Goal: Task Accomplishment & Management: Manage account settings

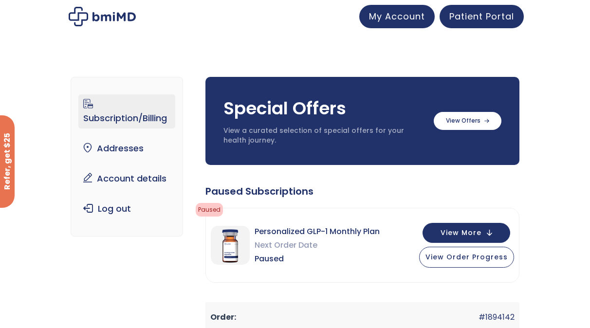
click at [349, 248] on span "Next Order Date" at bounding box center [317, 246] width 125 height 14
click at [319, 228] on span "Personalized GLP-1 Monthly Plan" at bounding box center [317, 232] width 125 height 14
click at [234, 241] on img at bounding box center [230, 245] width 39 height 39
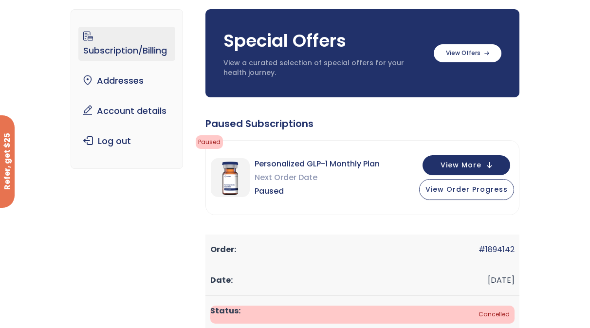
scroll to position [79, 0]
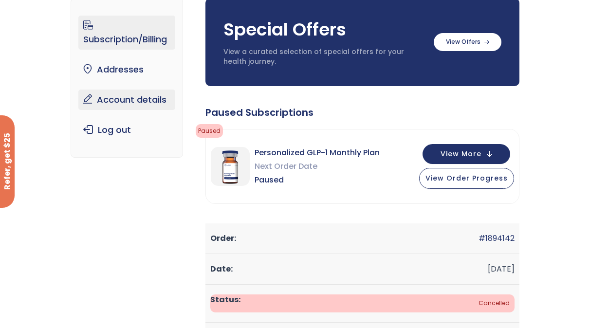
click at [152, 104] on link "Account details" at bounding box center [126, 100] width 96 height 20
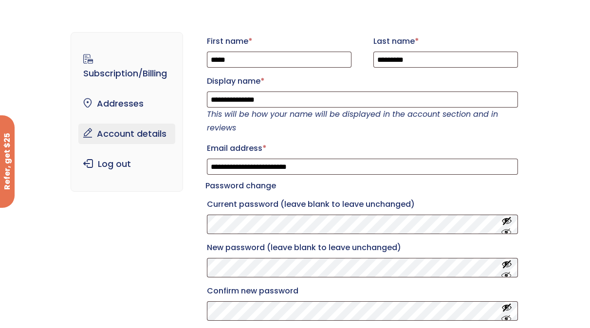
scroll to position [3, 0]
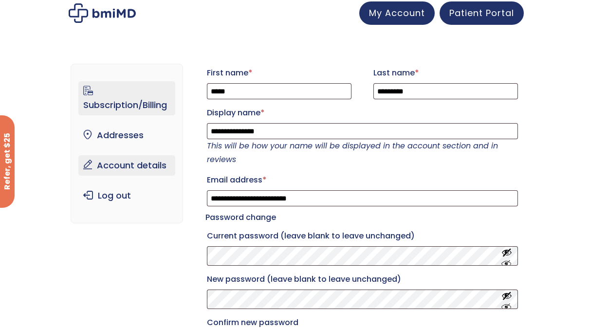
click at [128, 104] on link "Subscription/Billing" at bounding box center [126, 98] width 96 height 34
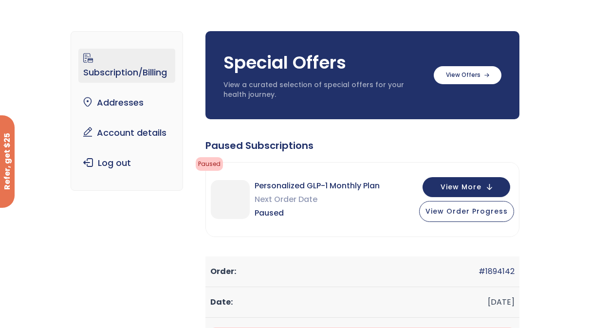
scroll to position [47, 0]
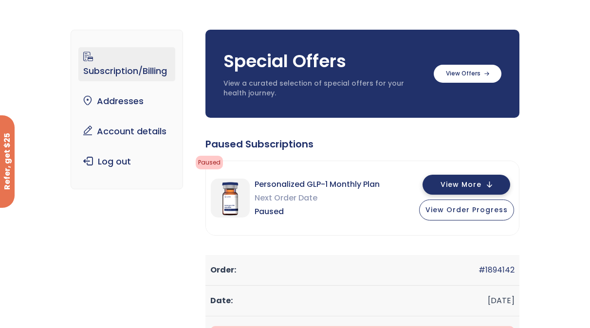
click at [490, 183] on button "View More" at bounding box center [467, 185] width 88 height 20
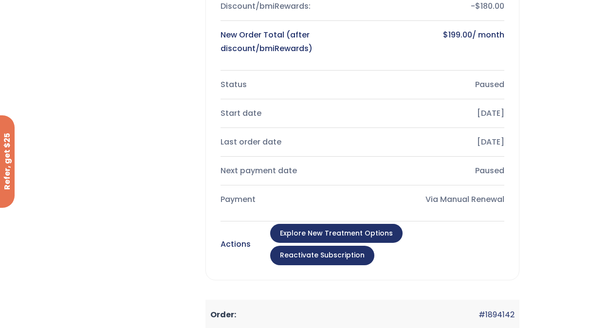
scroll to position [380, 0]
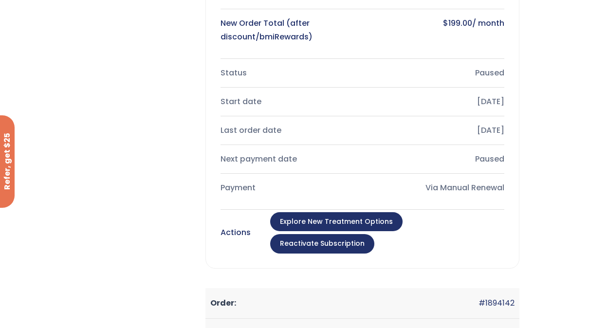
click at [374, 234] on link "Reactivate Subscription" at bounding box center [322, 243] width 104 height 19
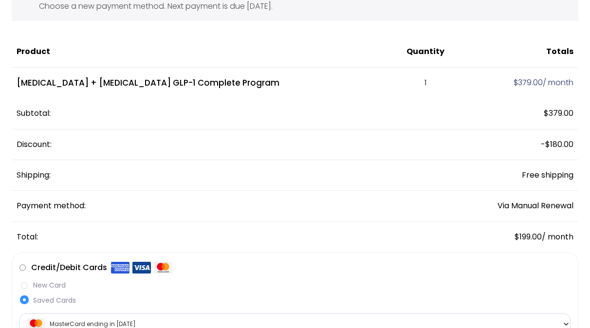
scroll to position [183, 0]
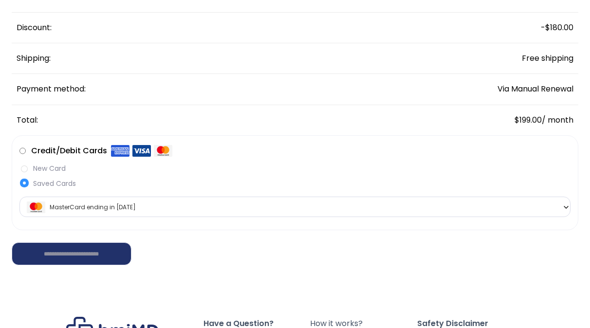
click at [134, 201] on span "MasterCard ending in [DATE]" at bounding box center [294, 207] width 545 height 20
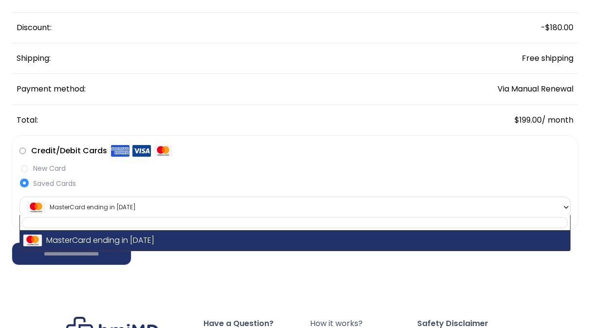
click at [140, 202] on span "MasterCard ending in [DATE]" at bounding box center [294, 207] width 545 height 20
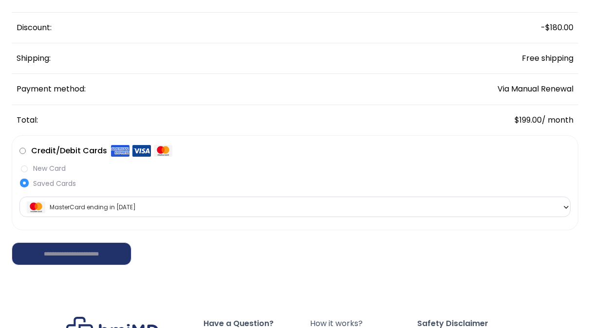
click at [35, 169] on label "New Card" at bounding box center [294, 169] width 551 height 10
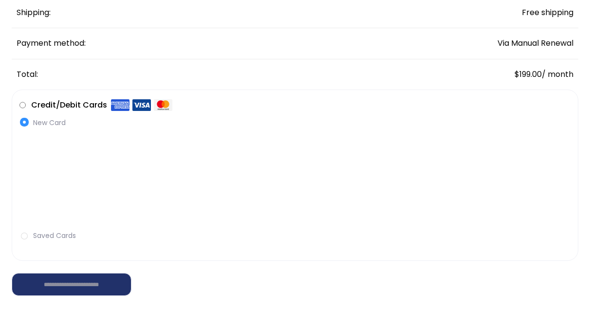
scroll to position [232, 0]
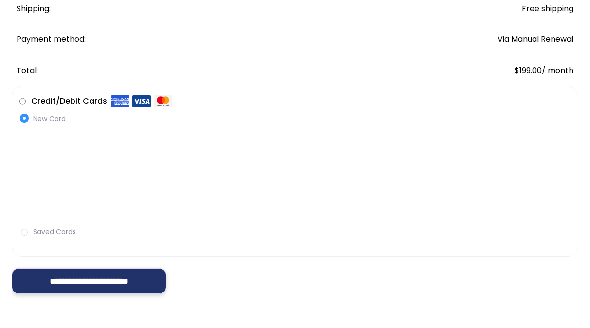
click at [85, 282] on input "**********" at bounding box center [89, 281] width 154 height 26
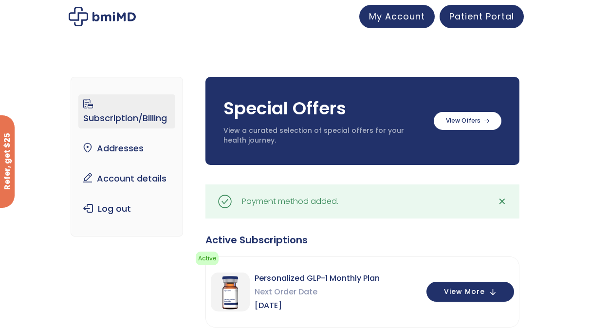
click at [141, 115] on link "Subscription/Billing" at bounding box center [126, 111] width 96 height 34
